Goal: Transaction & Acquisition: Download file/media

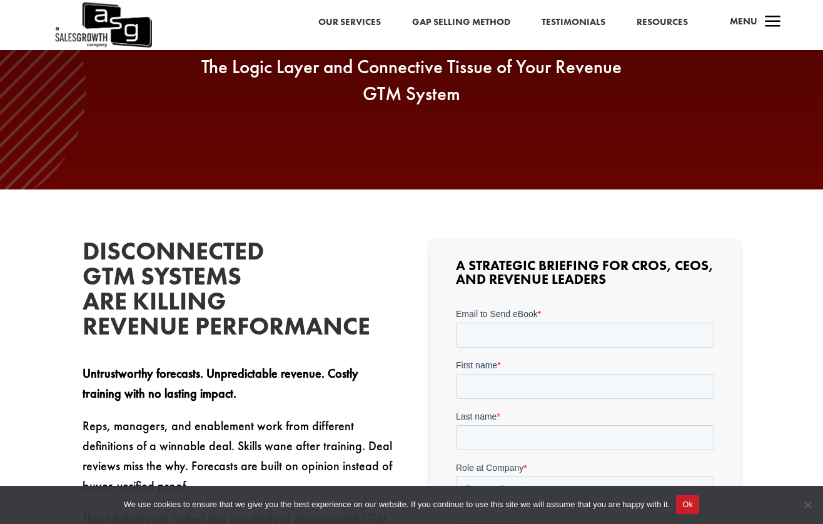
scroll to position [217, 0]
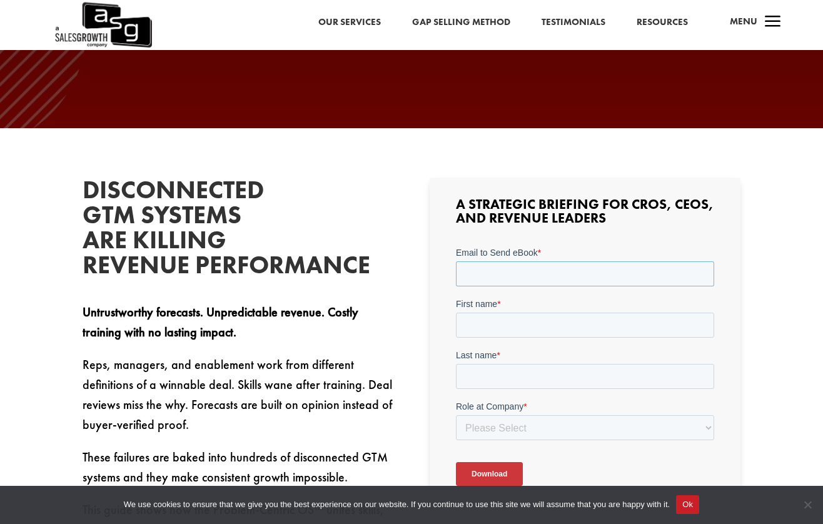
click at [533, 276] on input "Email to Send eBook *" at bounding box center [585, 273] width 258 height 25
type input "[PERSON_NAME][EMAIL_ADDRESS][DOMAIN_NAME]"
click at [533, 331] on input "First name *" at bounding box center [585, 324] width 258 height 25
type input "[PERSON_NAME]"
type input "Butucaru"
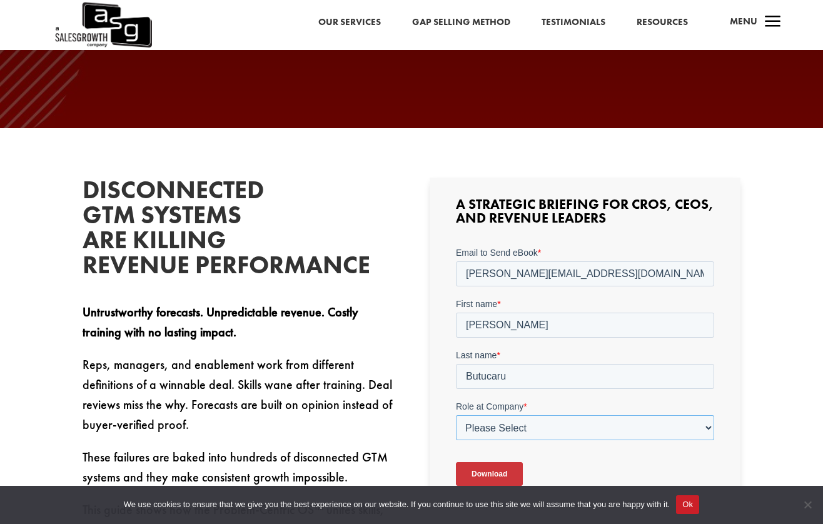
click at [592, 420] on select "Please Select C-Level (CRO, CSO, etc) Senior Leadership (VP of Sales, VP of Ena…" at bounding box center [585, 427] width 258 height 25
select select "Director/Manager (Sales Director, Regional Sales Manager, etc)"
click at [456, 415] on select "Please Select C-Level (CRO, CSO, etc) Senior Leadership (VP of Sales, VP of Ena…" at bounding box center [585, 427] width 258 height 25
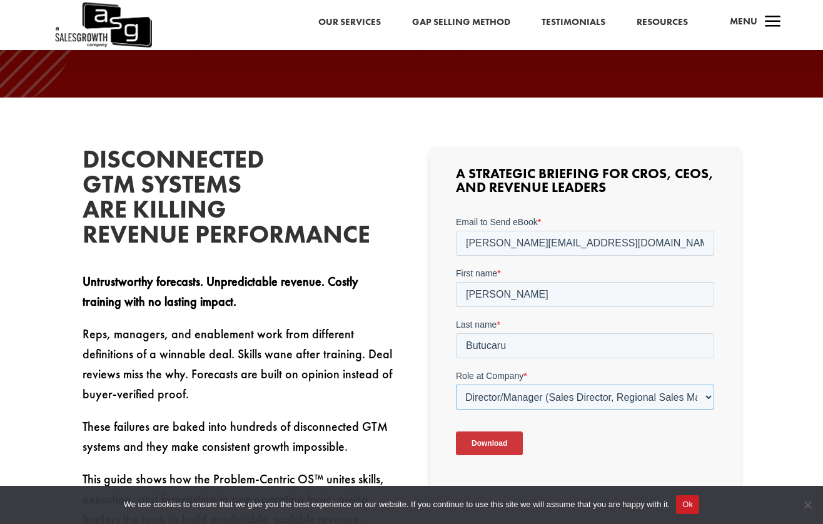
scroll to position [311, 0]
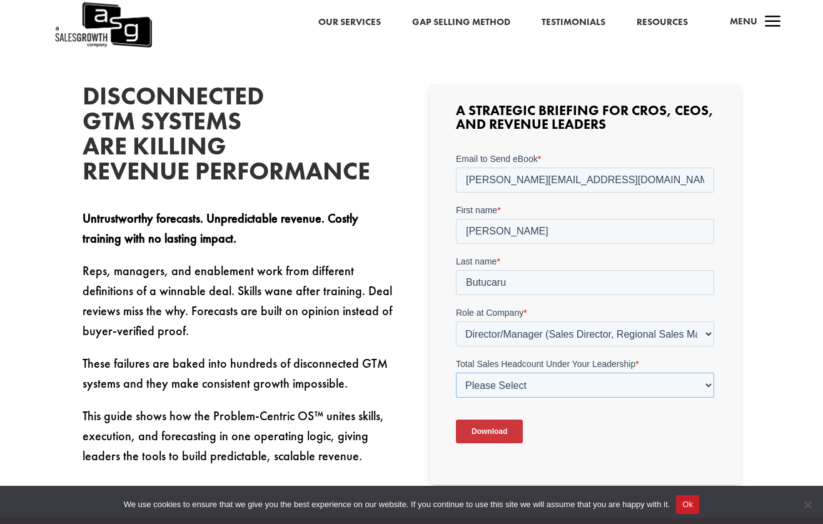
click at [506, 382] on select "Please Select Just Me 1-9 [PHONE_NUMBER] [PHONE_NUMBER]+" at bounding box center [585, 384] width 258 height 25
select select "1-9"
click at [456, 372] on select "Please Select Just Me 1-9 [PHONE_NUMBER] [PHONE_NUMBER]+" at bounding box center [585, 384] width 258 height 25
click at [481, 433] on input "Download" at bounding box center [489, 431] width 67 height 24
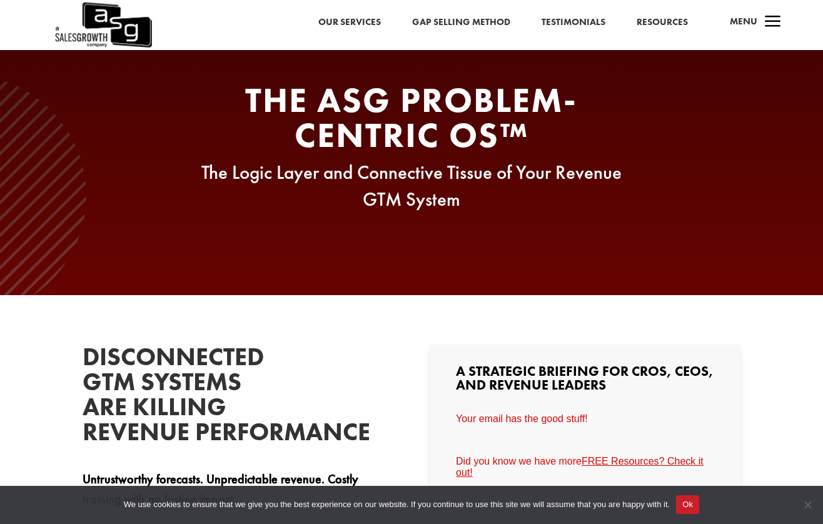
scroll to position [0, 0]
